Goal: Navigation & Orientation: Understand site structure

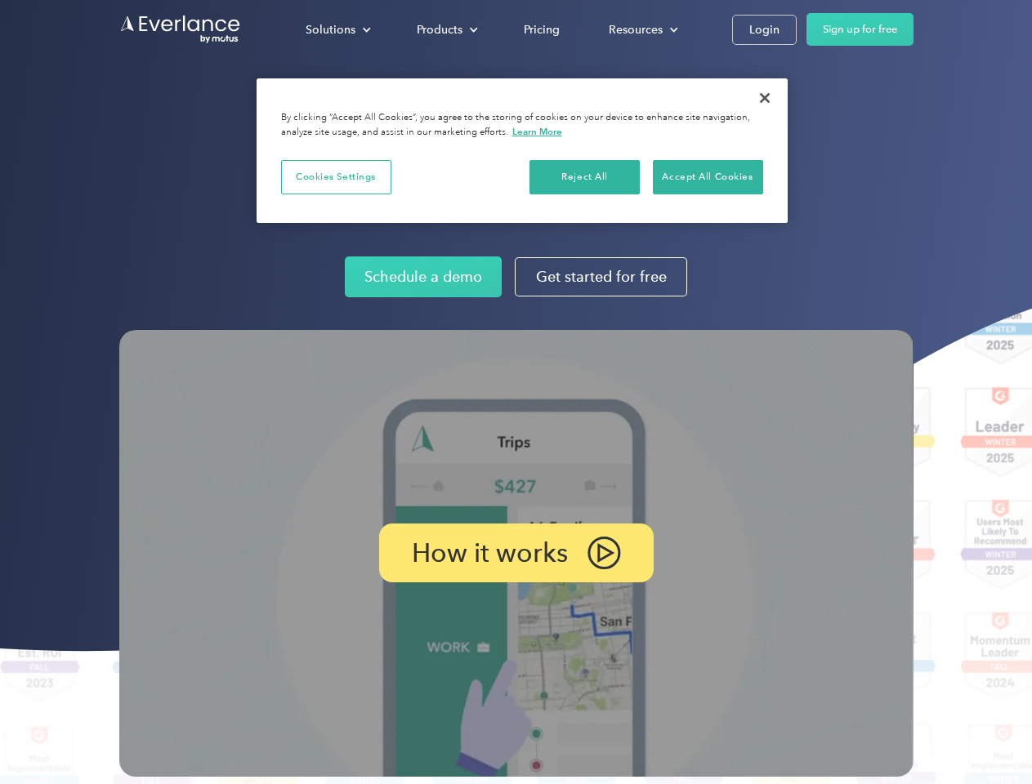
click at [516, 392] on img at bounding box center [516, 553] width 794 height 447
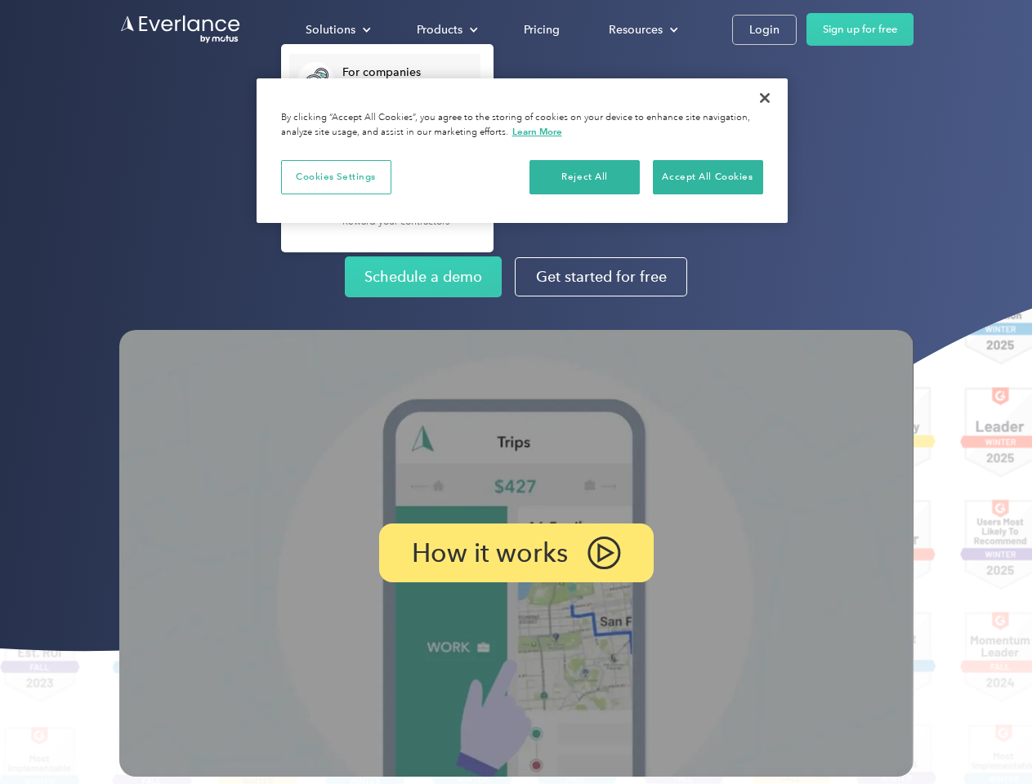
click at [337, 29] on div "Solutions" at bounding box center [331, 30] width 50 height 20
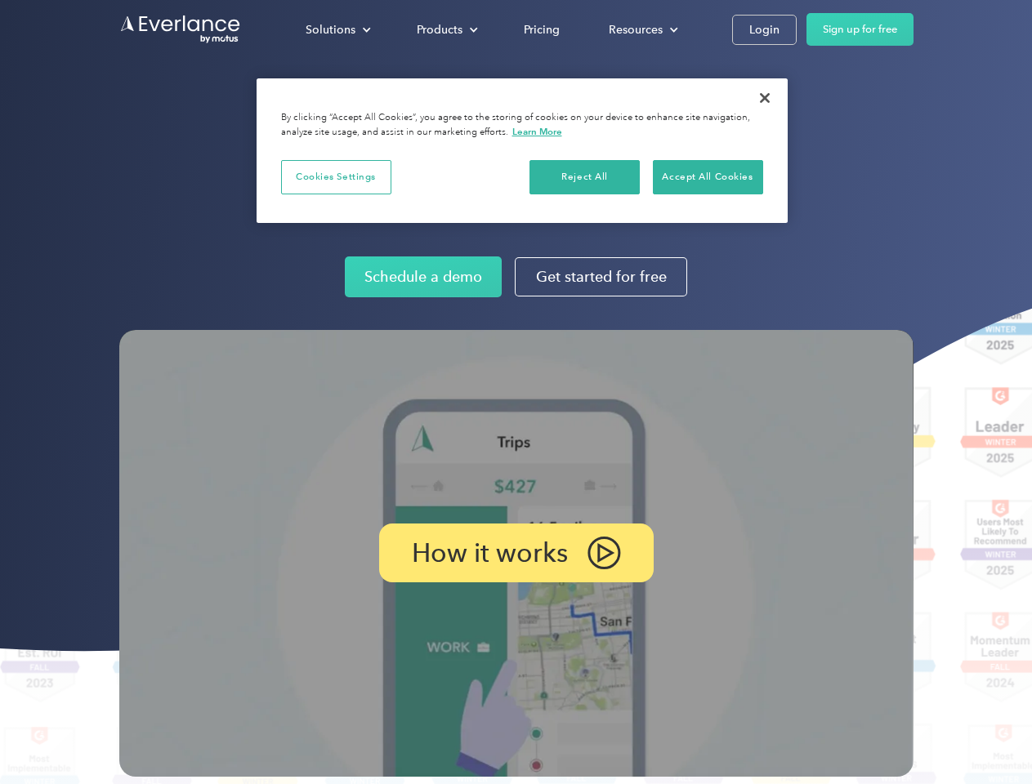
click at [445, 29] on div "Products" at bounding box center [440, 30] width 46 height 20
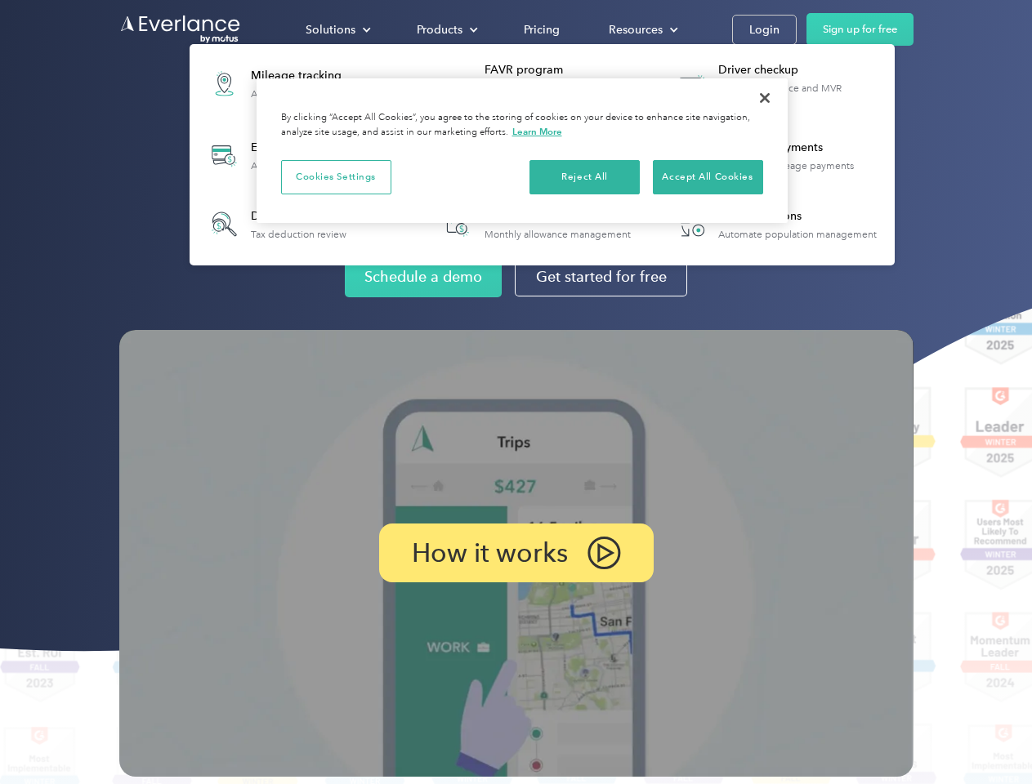
click at [641, 29] on div "Resources" at bounding box center [636, 30] width 54 height 20
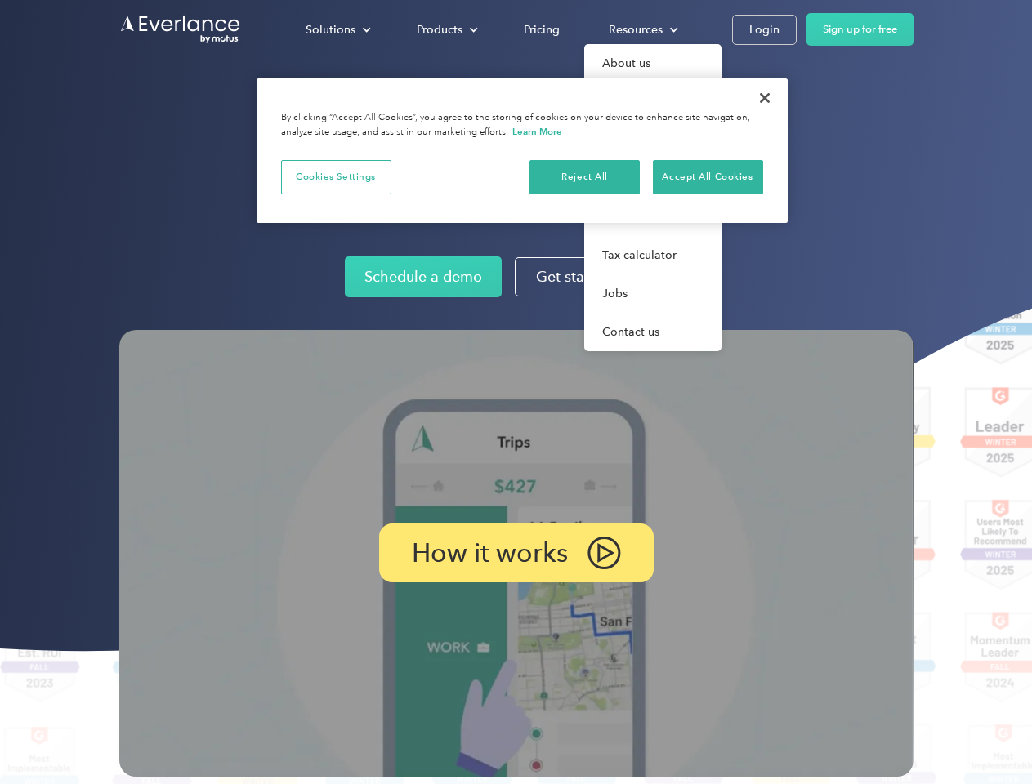
click at [516, 553] on p "How it works" at bounding box center [490, 553] width 156 height 20
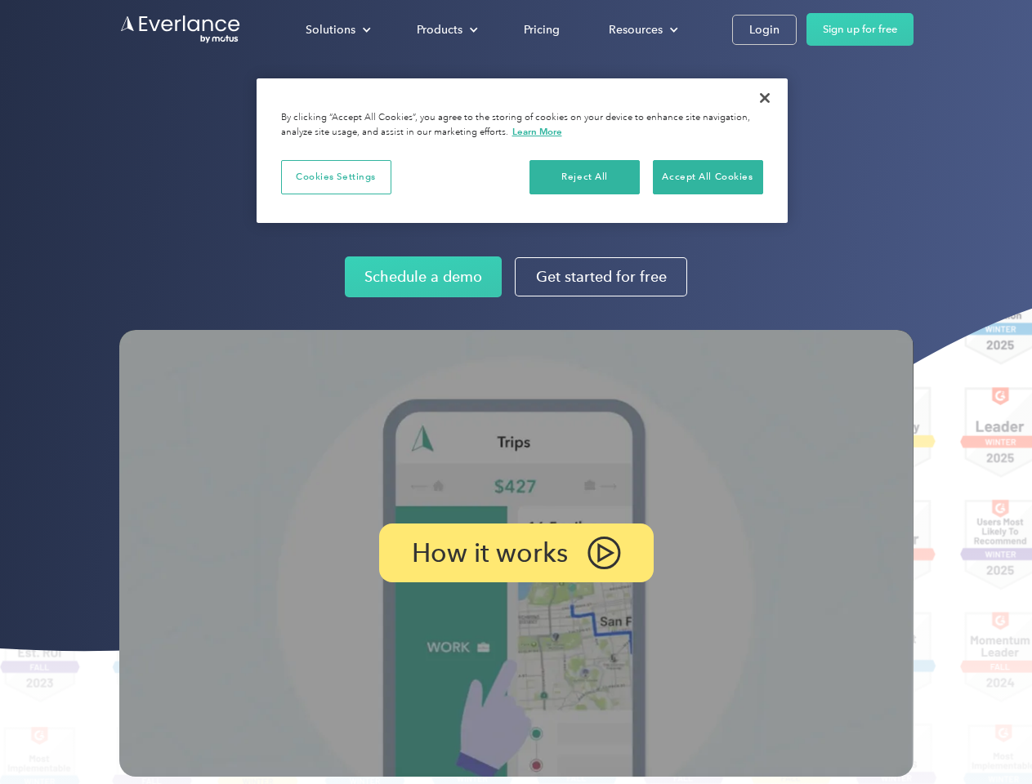
click at [336, 177] on button "Cookies Settings" at bounding box center [336, 177] width 110 height 34
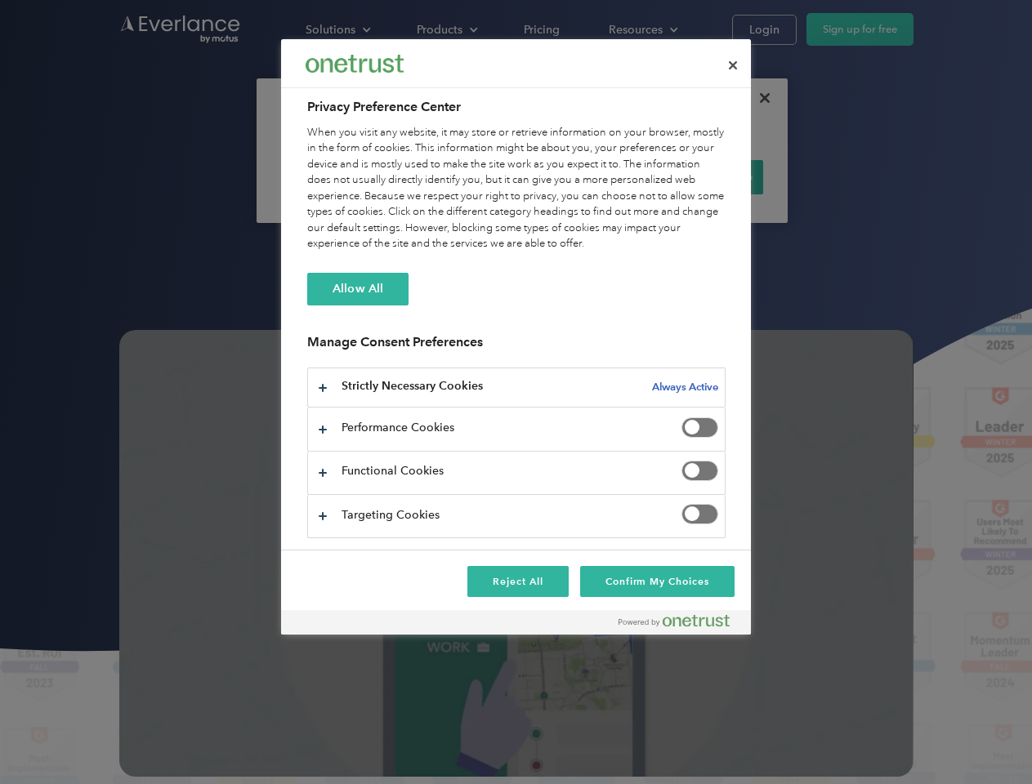
click at [585, 177] on div "When you visit any website, it may store or retrieve information on your browse…" at bounding box center [516, 188] width 418 height 127
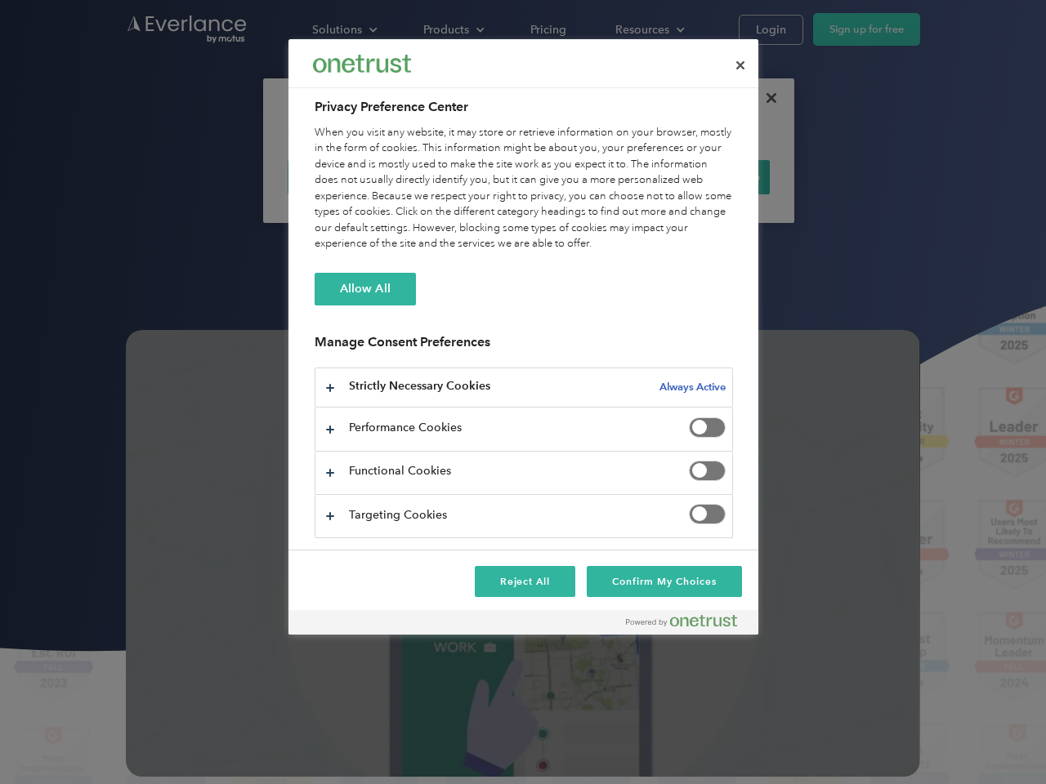
click at [708, 177] on div "When you visit any website, it may store or retrieve information on your browse…" at bounding box center [524, 188] width 418 height 127
click at [765, 98] on div at bounding box center [523, 392] width 1046 height 784
